Goal: Information Seeking & Learning: Learn about a topic

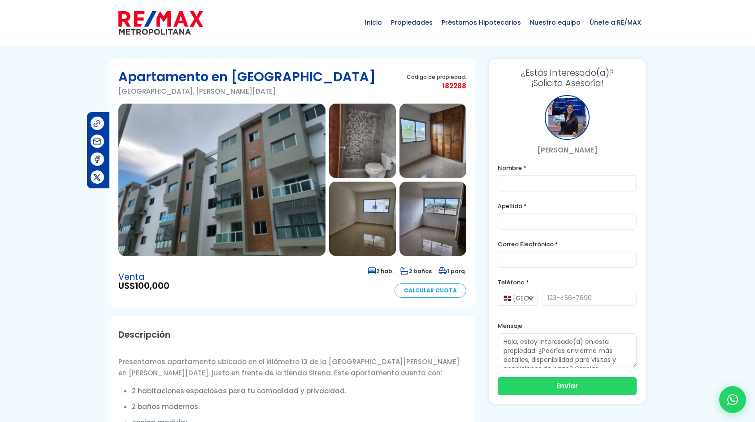
click at [158, 22] on img at bounding box center [160, 22] width 85 height 27
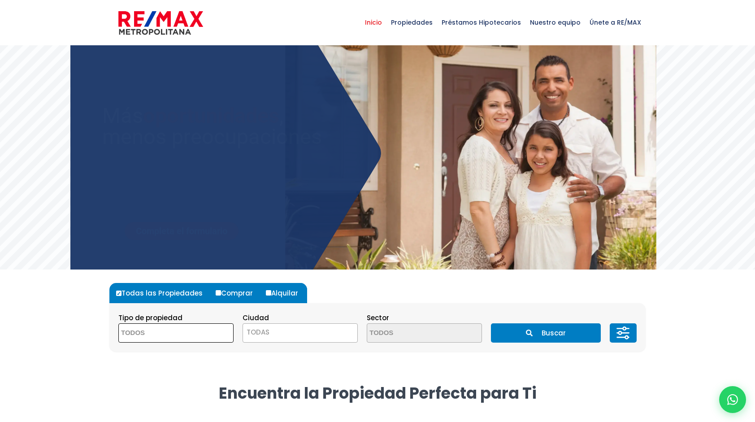
click at [174, 336] on textarea "Search" at bounding box center [162, 333] width 87 height 19
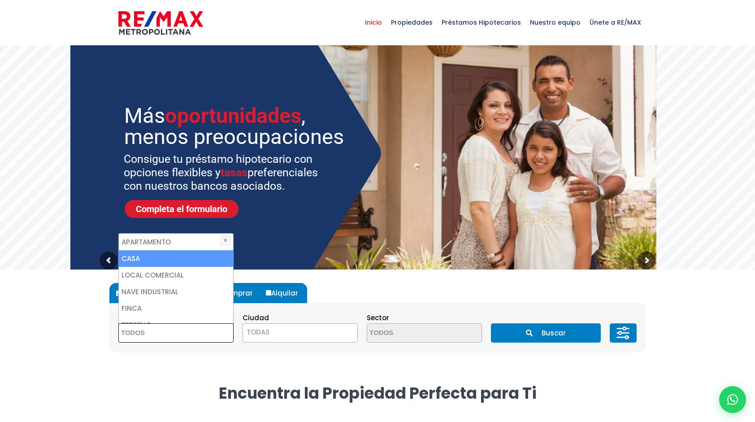
click at [158, 256] on li "CASA" at bounding box center [176, 258] width 114 height 17
select select "house"
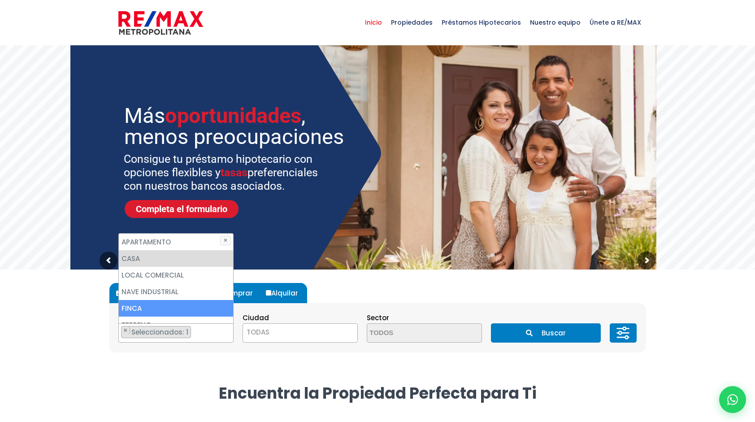
click at [287, 338] on span "TODAS" at bounding box center [300, 332] width 114 height 13
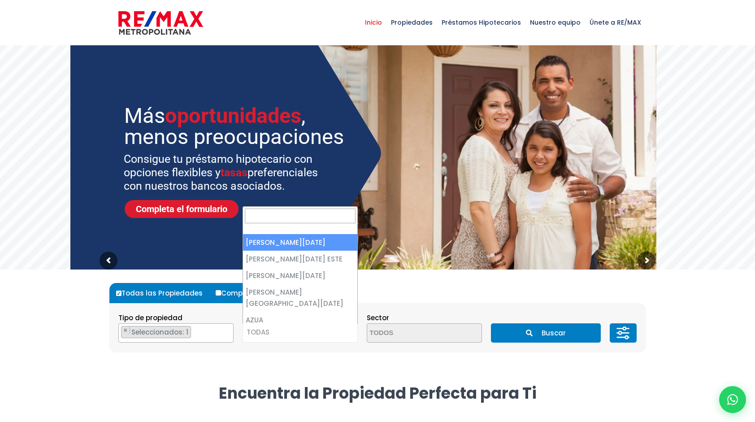
select select "1"
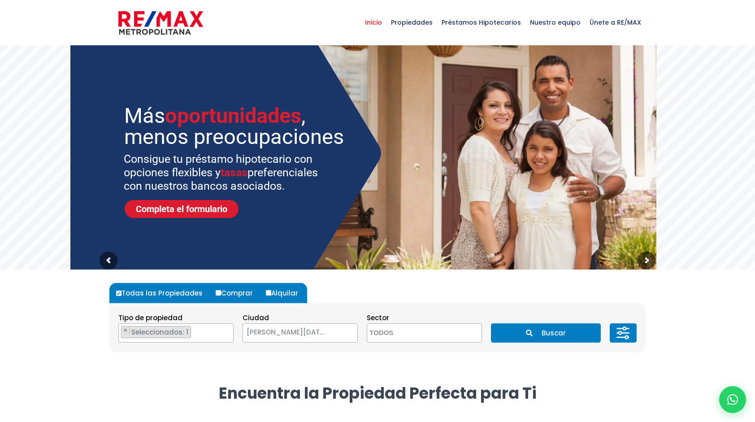
click at [416, 335] on textarea "Search" at bounding box center [410, 333] width 87 height 19
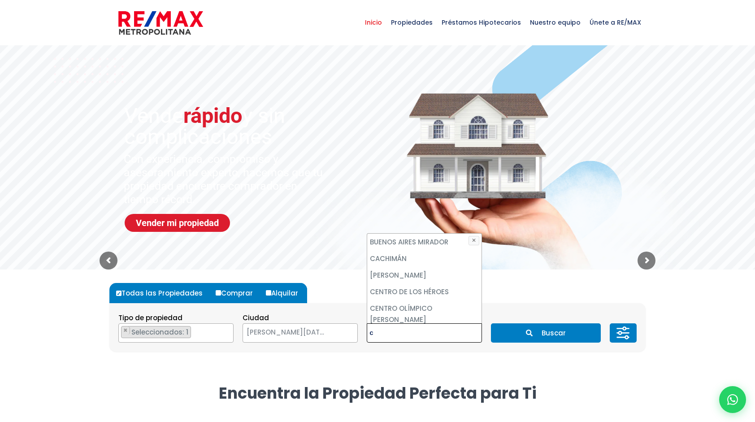
scroll to position [0, 0]
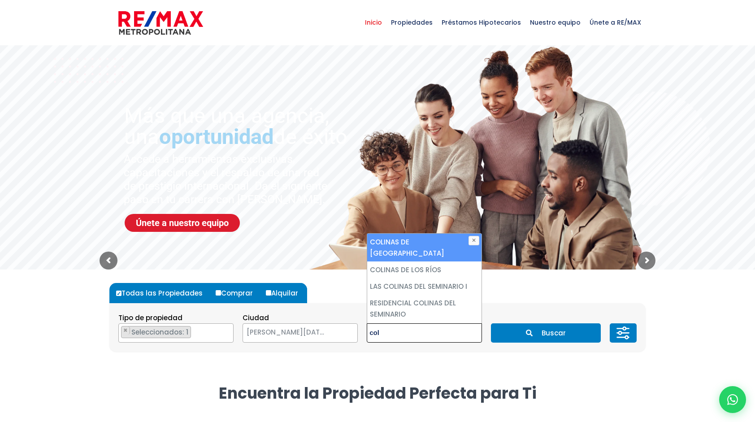
type textarea "col"
click at [404, 239] on li "COLINAS DE [GEOGRAPHIC_DATA]" at bounding box center [424, 248] width 114 height 28
select select "8"
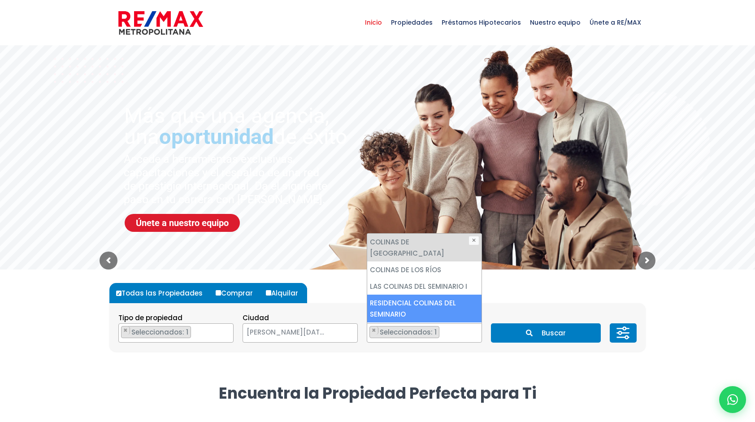
click at [555, 326] on button "Buscar" at bounding box center [545, 332] width 109 height 19
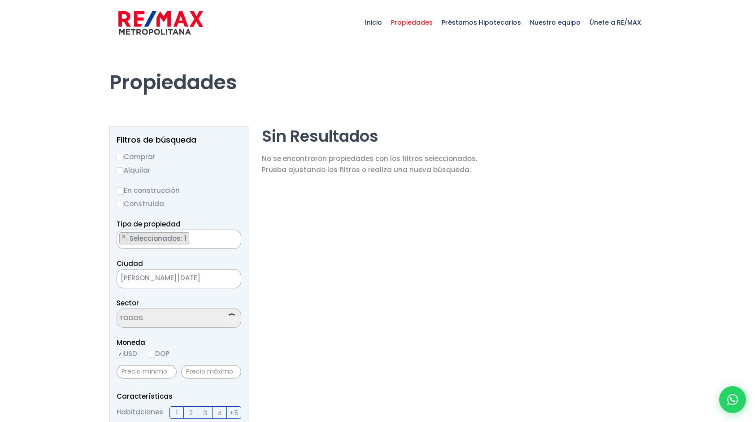
select select "8"
click at [122, 317] on span "×" at bounding box center [123, 316] width 4 height 8
select select
click at [122, 317] on textarea "Search" at bounding box center [160, 318] width 87 height 19
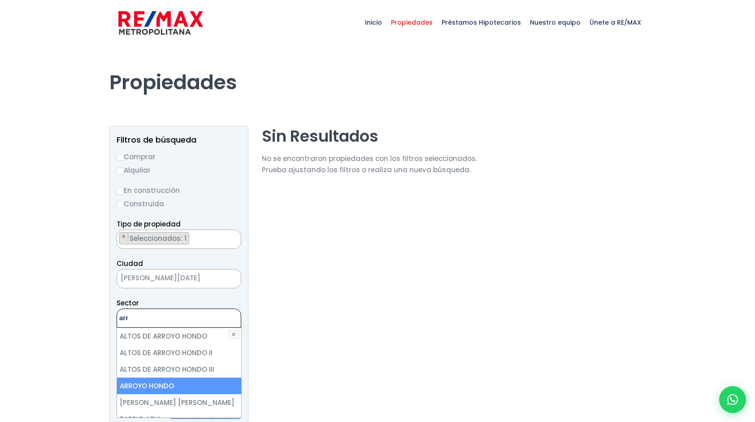
type textarea "arr"
click at [128, 381] on li "ARROYO HONDO" at bounding box center [179, 385] width 124 height 17
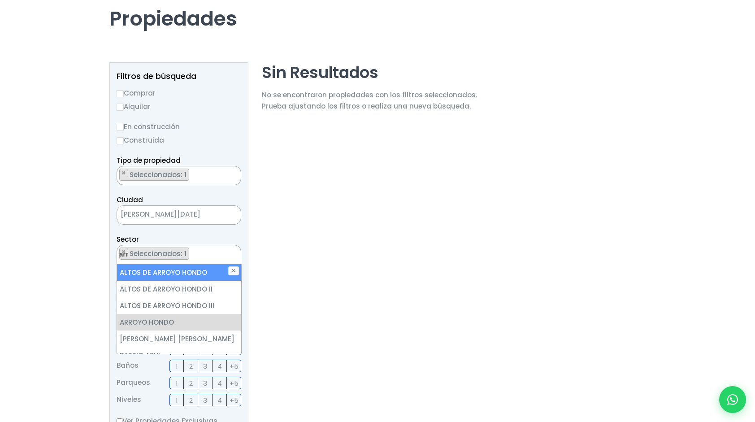
scroll to position [90, 0]
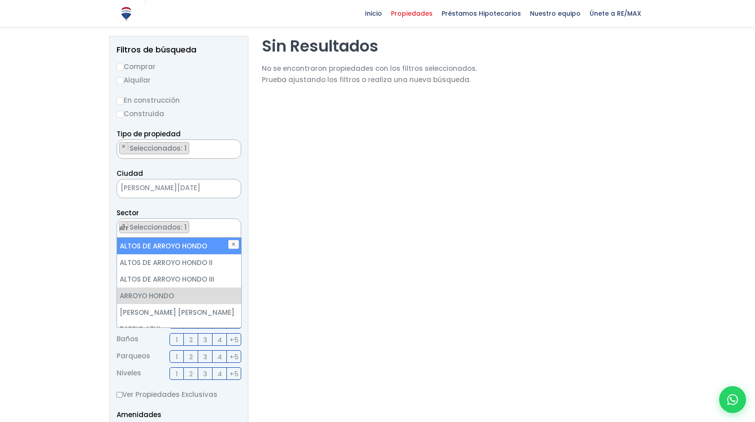
click at [160, 246] on li "ALTOS DE ARROYO HONDO" at bounding box center [179, 246] width 124 height 17
select select "19"
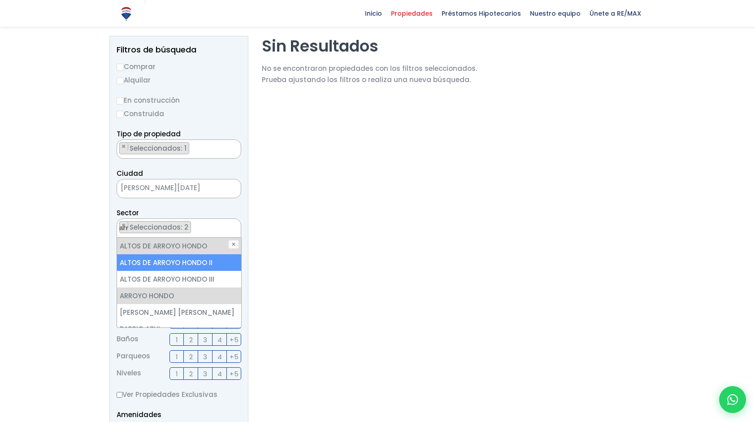
click at [164, 264] on li "ALTOS DE ARROYO HONDO II" at bounding box center [179, 262] width 124 height 17
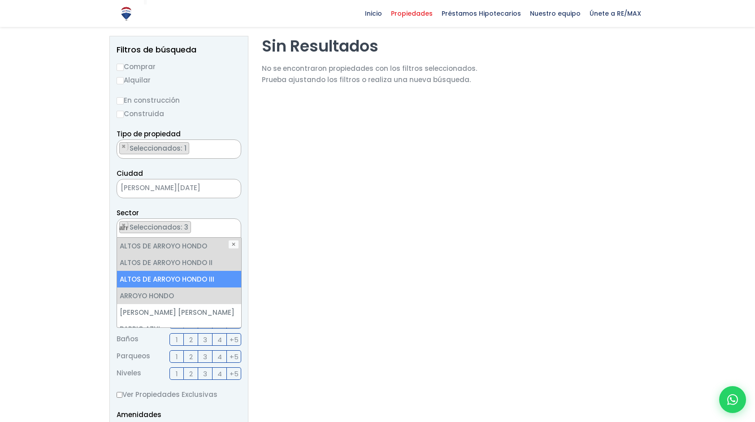
click at [165, 283] on li "ALTOS DE ARROYO HONDO III" at bounding box center [179, 279] width 124 height 17
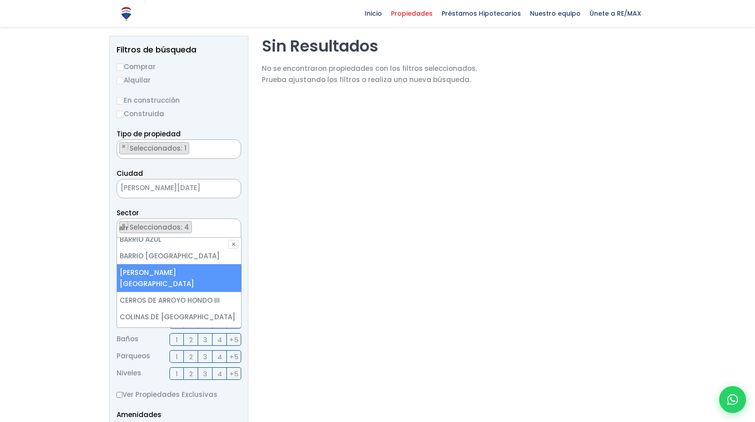
click at [164, 273] on li "[PERSON_NAME][GEOGRAPHIC_DATA]" at bounding box center [179, 278] width 124 height 28
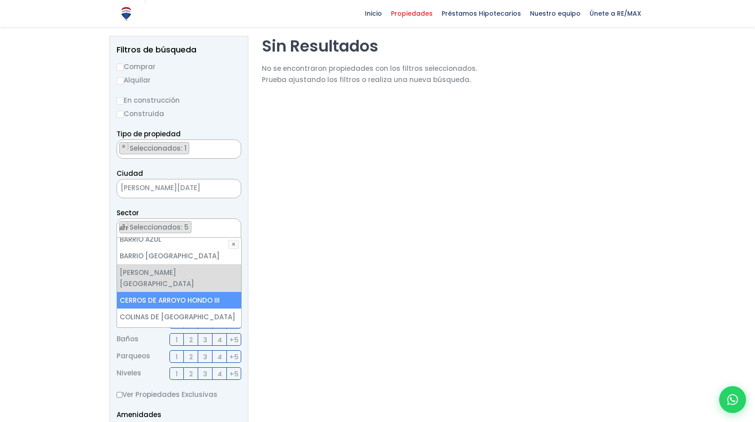
click at [167, 292] on li "CERROS DE ARROYO HONDO III" at bounding box center [179, 300] width 124 height 17
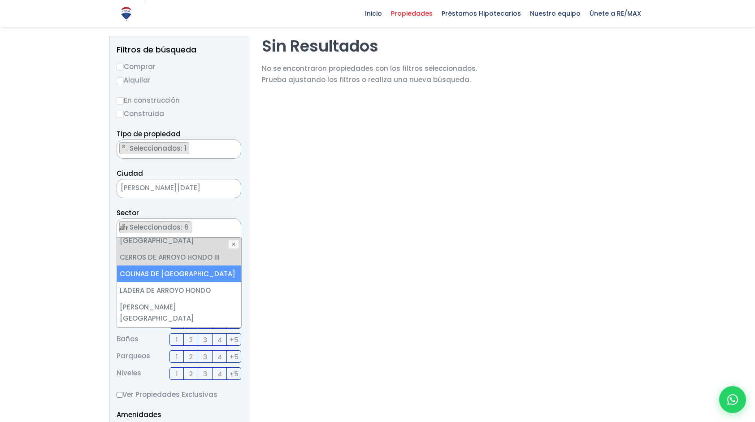
scroll to position [134, 0]
click at [167, 264] on li "COLINAS DE [GEOGRAPHIC_DATA]" at bounding box center [179, 272] width 124 height 17
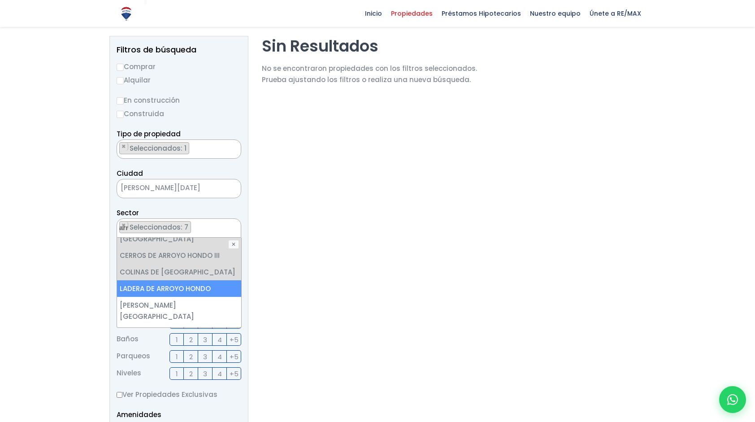
click at [174, 280] on li "LADERA DE ARROYO HONDO" at bounding box center [179, 288] width 124 height 17
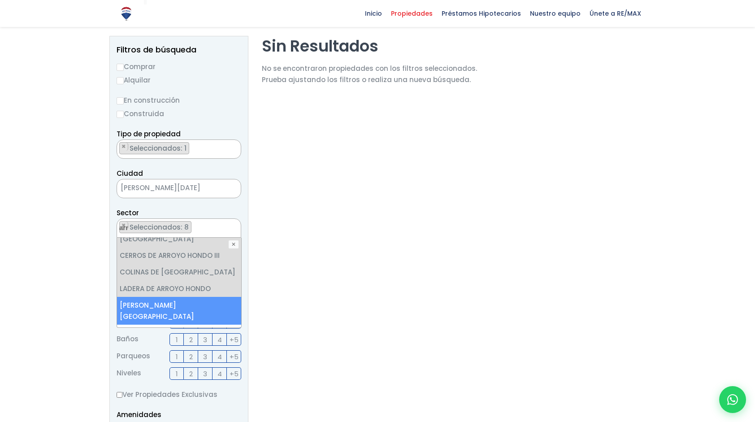
click at [174, 297] on li "[PERSON_NAME][GEOGRAPHIC_DATA]" at bounding box center [179, 311] width 124 height 28
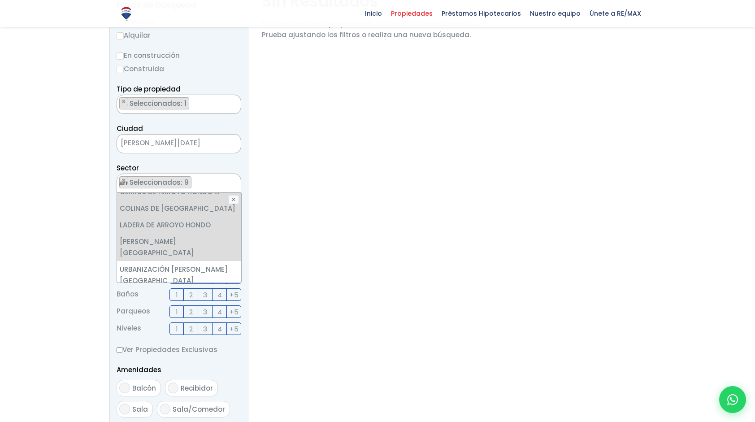
click at [169, 300] on li "Viejo Arroyo Hondo" at bounding box center [179, 308] width 124 height 17
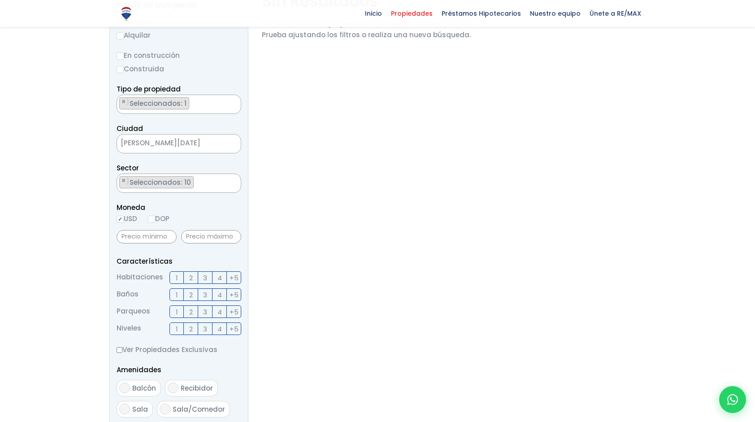
click at [70, 265] on div at bounding box center [377, 267] width 755 height 715
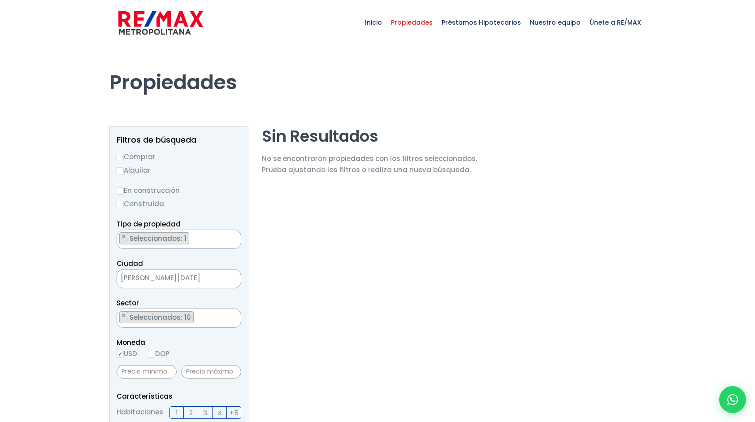
scroll to position [0, 0]
click at [121, 158] on input "Comprar" at bounding box center [120, 157] width 7 height 7
radio input "true"
click at [123, 189] on input "En construcción" at bounding box center [120, 190] width 7 height 7
radio input "true"
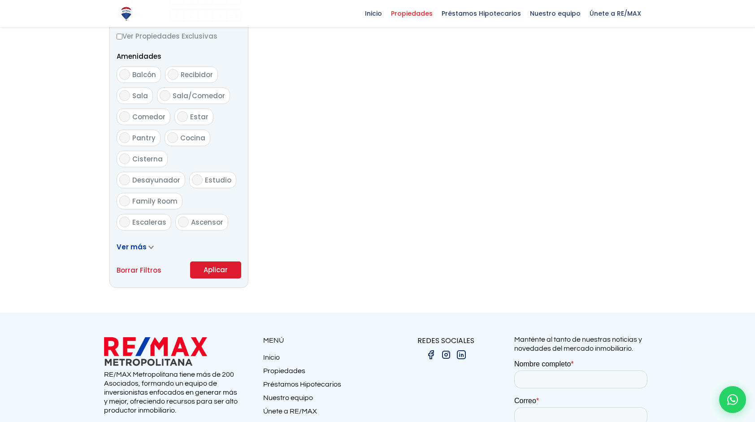
scroll to position [448, 0]
click at [202, 267] on button "Aplicar" at bounding box center [215, 269] width 51 height 17
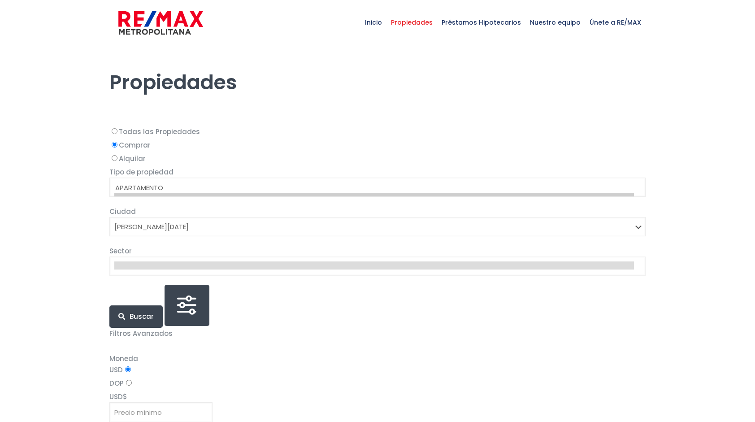
select select "1"
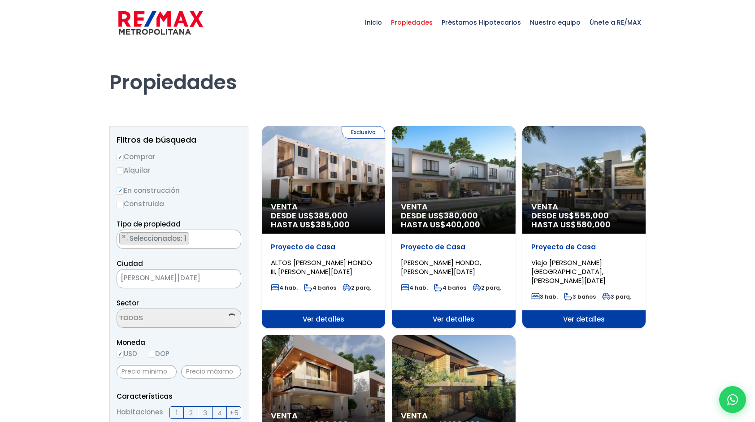
select select "19"
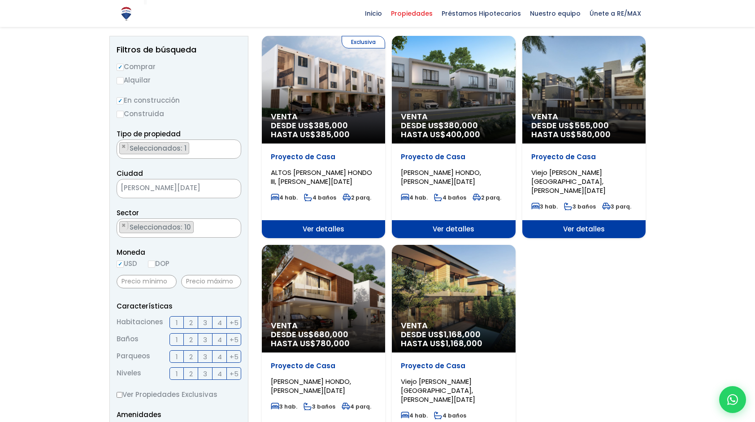
scroll to position [0, 0]
